Goal: Transaction & Acquisition: Purchase product/service

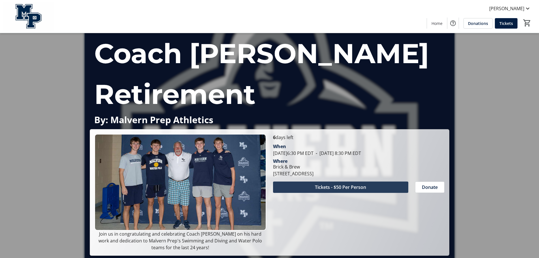
click at [298, 190] on span at bounding box center [340, 187] width 135 height 14
